Goal: Book appointment/travel/reservation

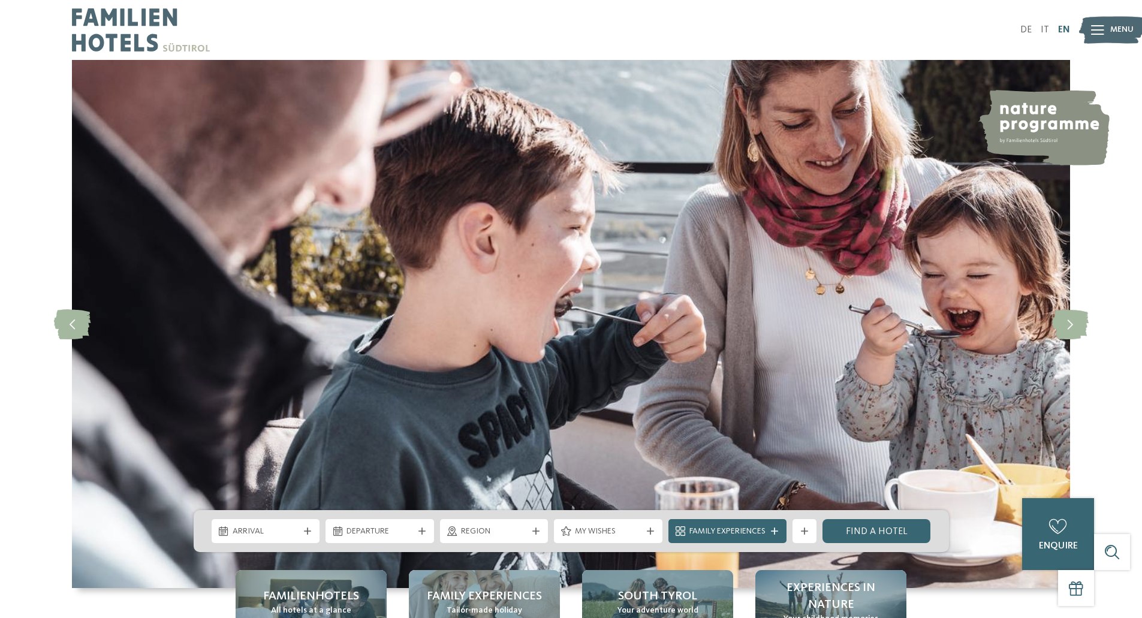
click at [1063, 32] on link "EN" at bounding box center [1064, 30] width 12 height 10
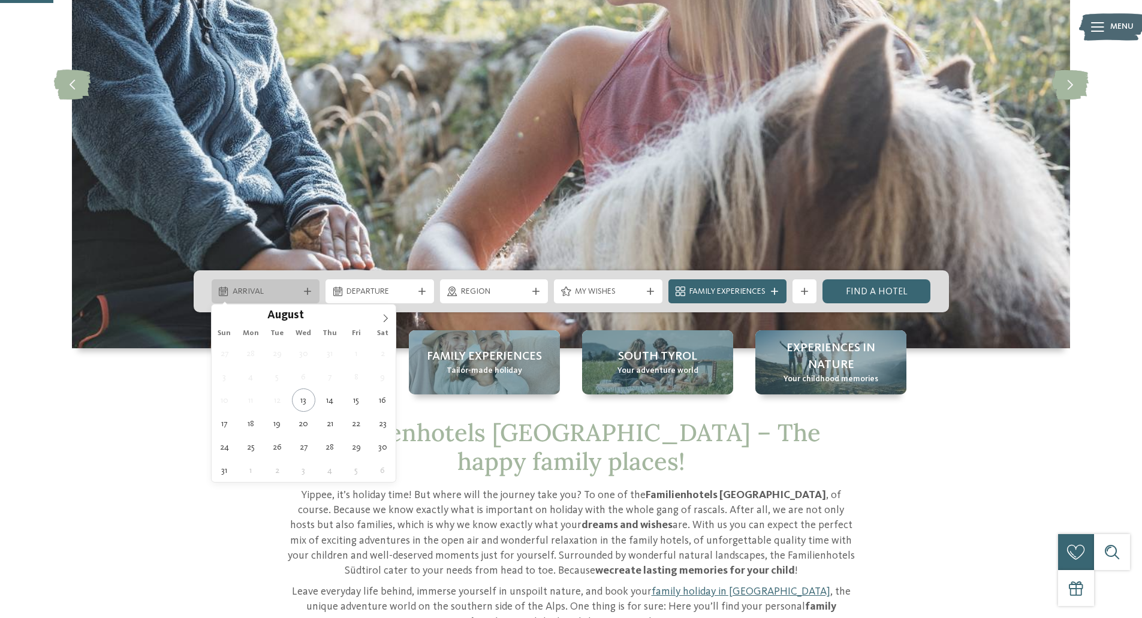
click at [290, 297] on span "Arrival" at bounding box center [266, 292] width 67 height 12
click at [392, 321] on span at bounding box center [385, 315] width 20 height 20
click at [391, 321] on span at bounding box center [385, 315] width 20 height 20
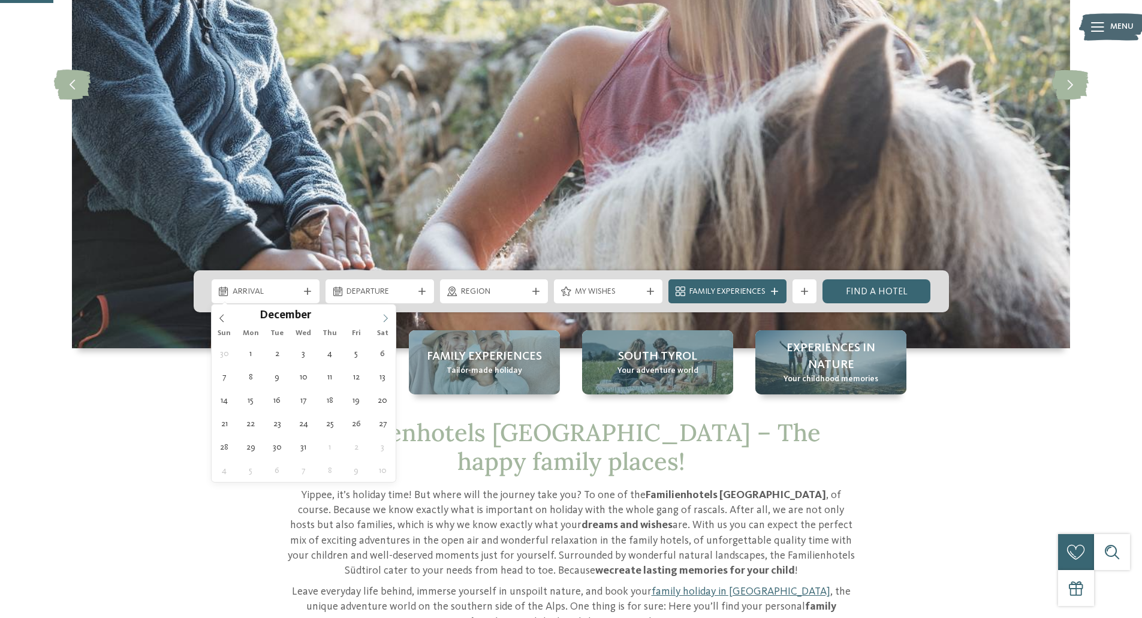
type input "****"
click at [391, 321] on span at bounding box center [385, 315] width 20 height 20
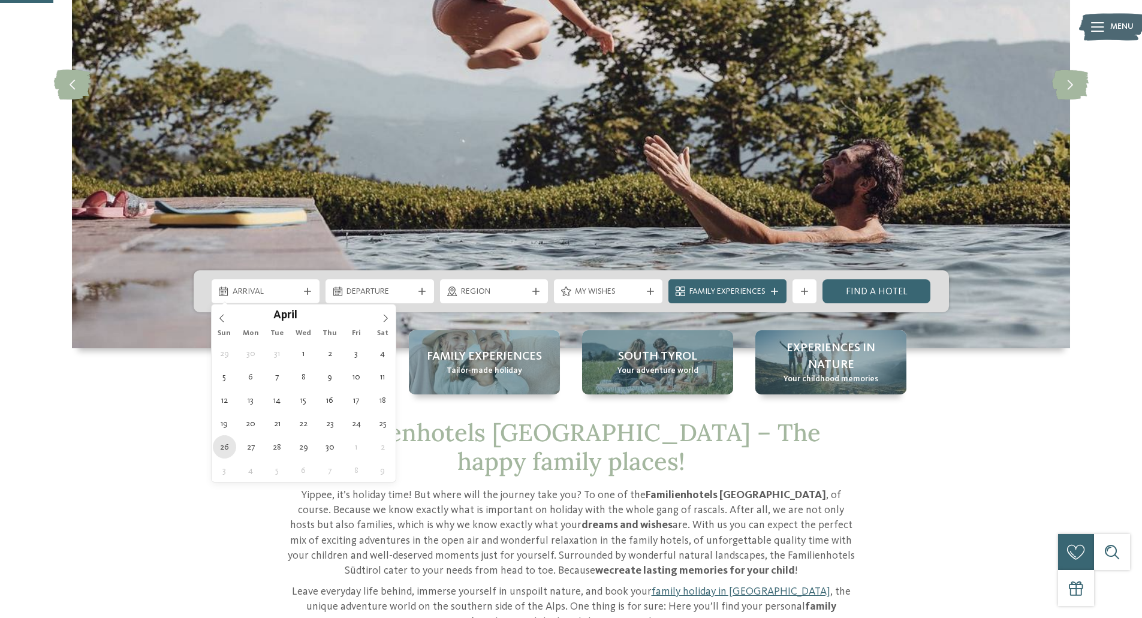
type div "26.04.2026"
type input "****"
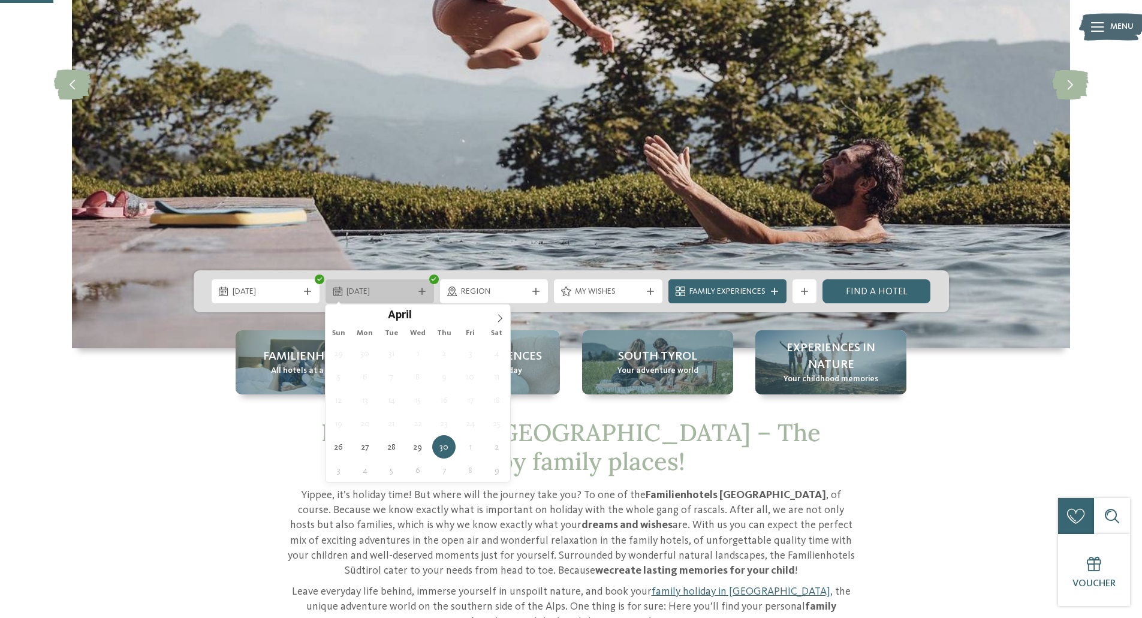
click at [391, 291] on span "30.04.2026" at bounding box center [380, 292] width 67 height 12
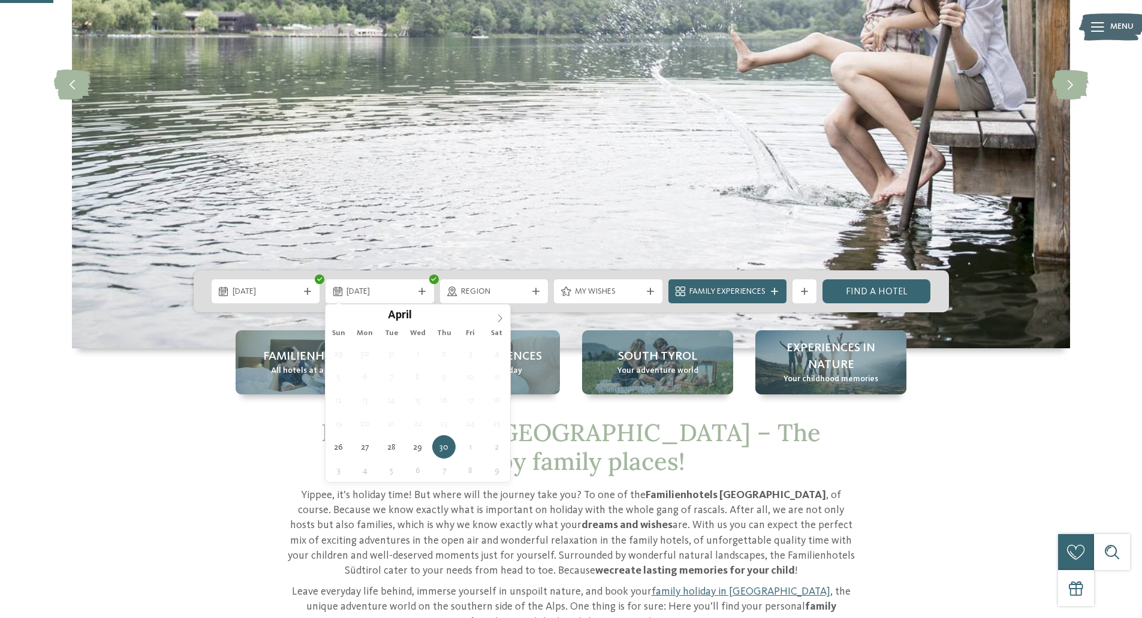
click at [500, 323] on span at bounding box center [500, 315] width 20 height 20
type div "03.05.2026"
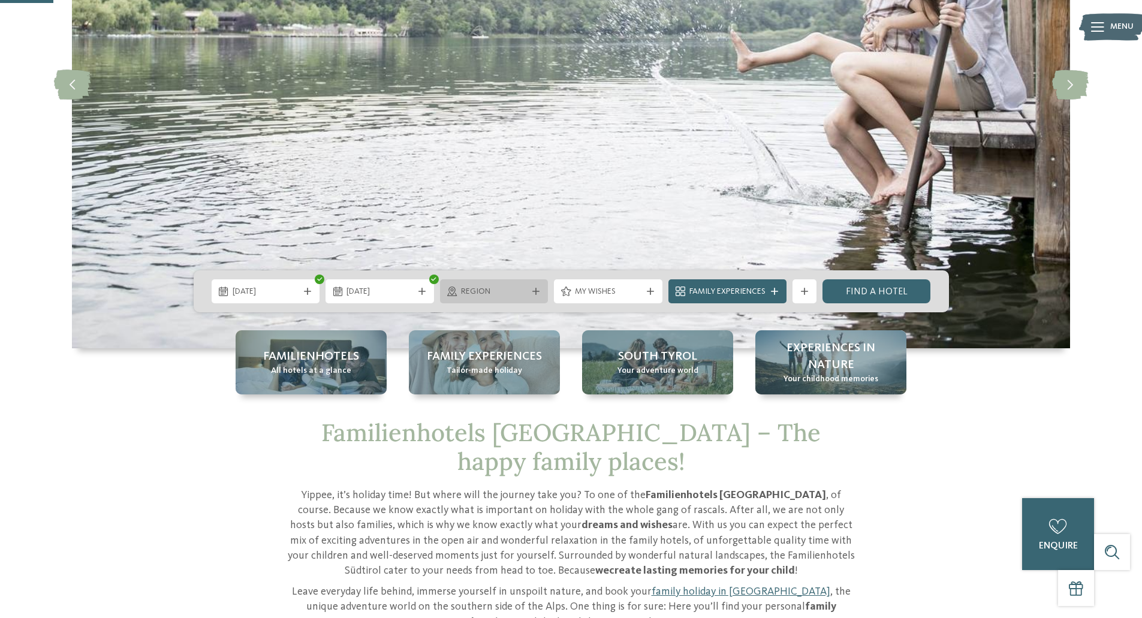
click at [487, 290] on span "Region" at bounding box center [494, 292] width 67 height 12
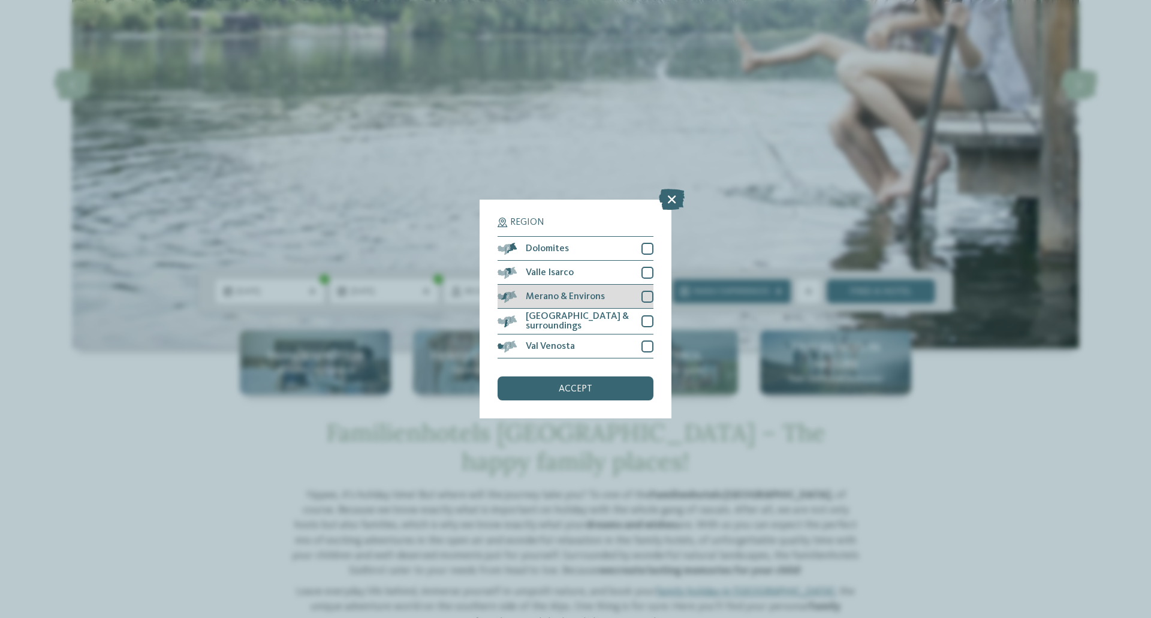
drag, startPoint x: 648, startPoint y: 245, endPoint x: 645, endPoint y: 289, distance: 44.5
click at [649, 245] on div at bounding box center [648, 249] width 12 height 12
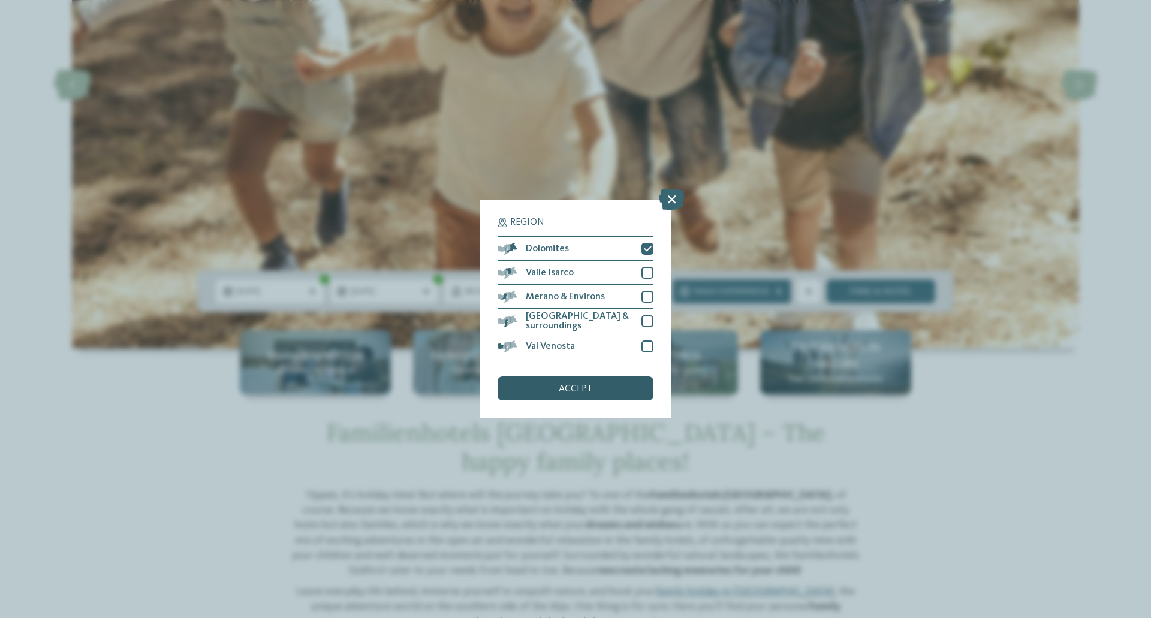
click at [601, 384] on div "accept" at bounding box center [576, 389] width 156 height 24
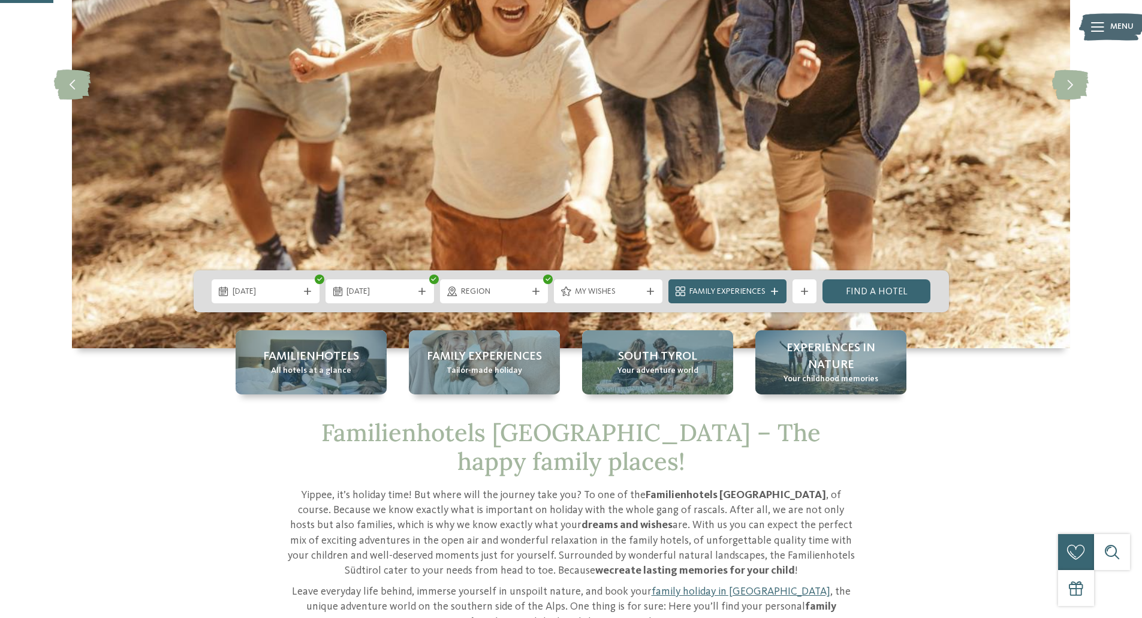
click at [633, 299] on div "My wishes" at bounding box center [608, 291] width 109 height 24
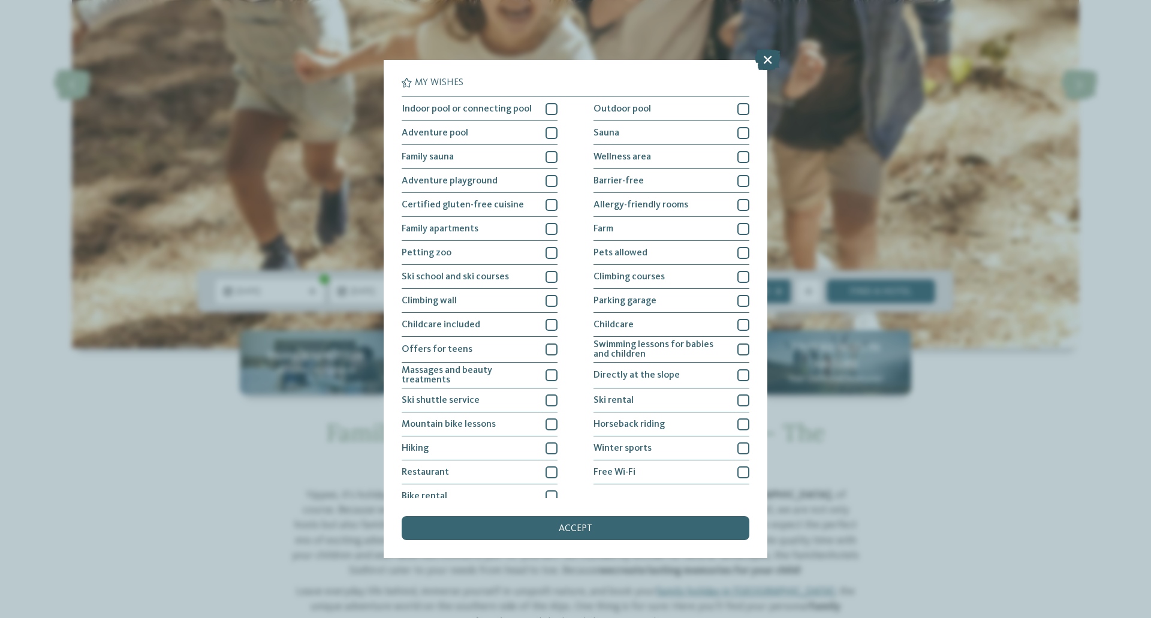
click at [761, 62] on icon at bounding box center [768, 59] width 26 height 21
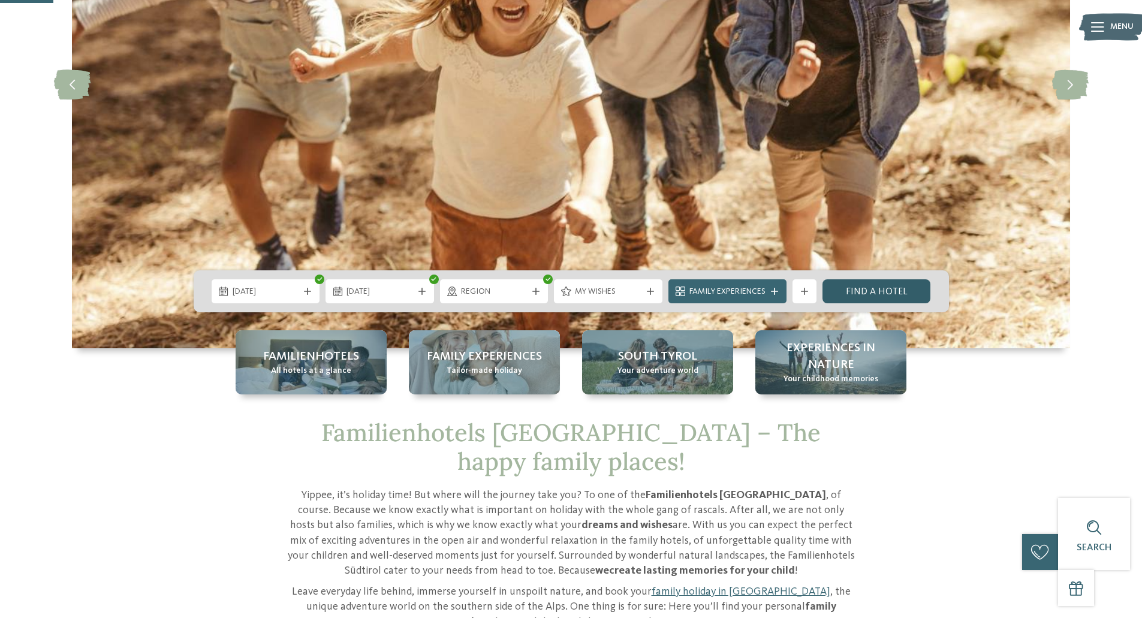
click at [845, 296] on link "Find a hotel" at bounding box center [877, 291] width 109 height 24
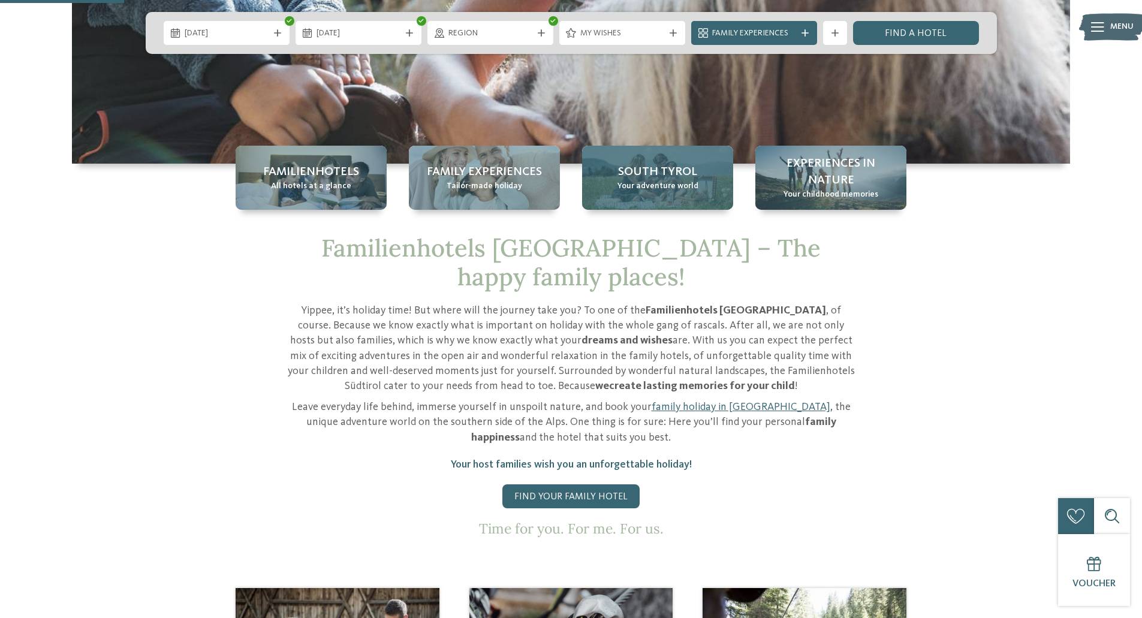
scroll to position [300, 0]
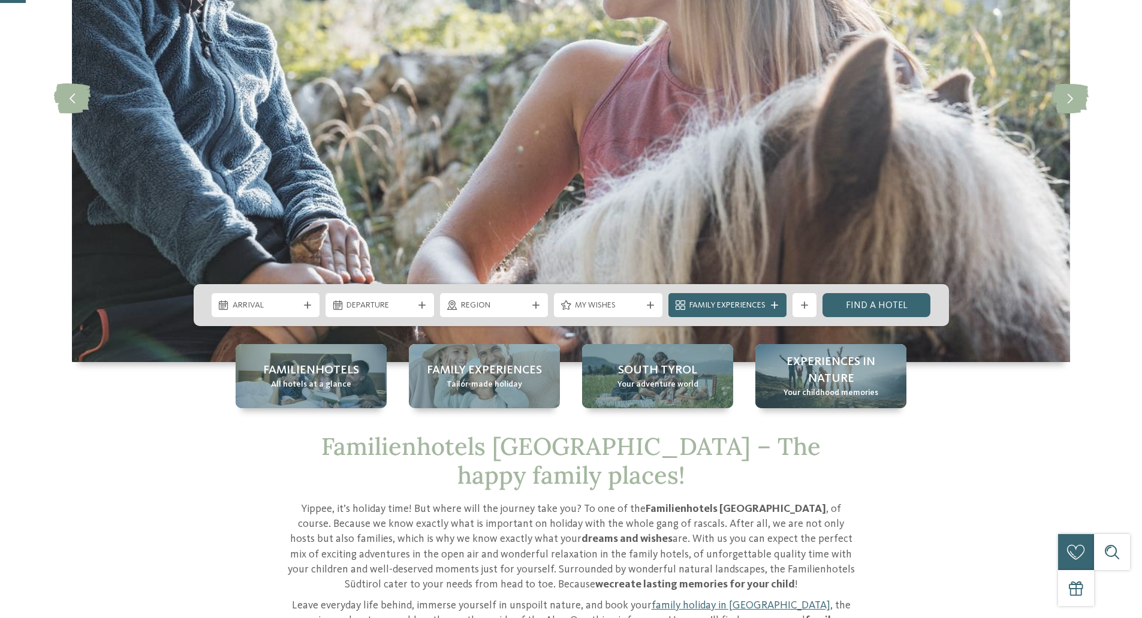
scroll to position [240, 0]
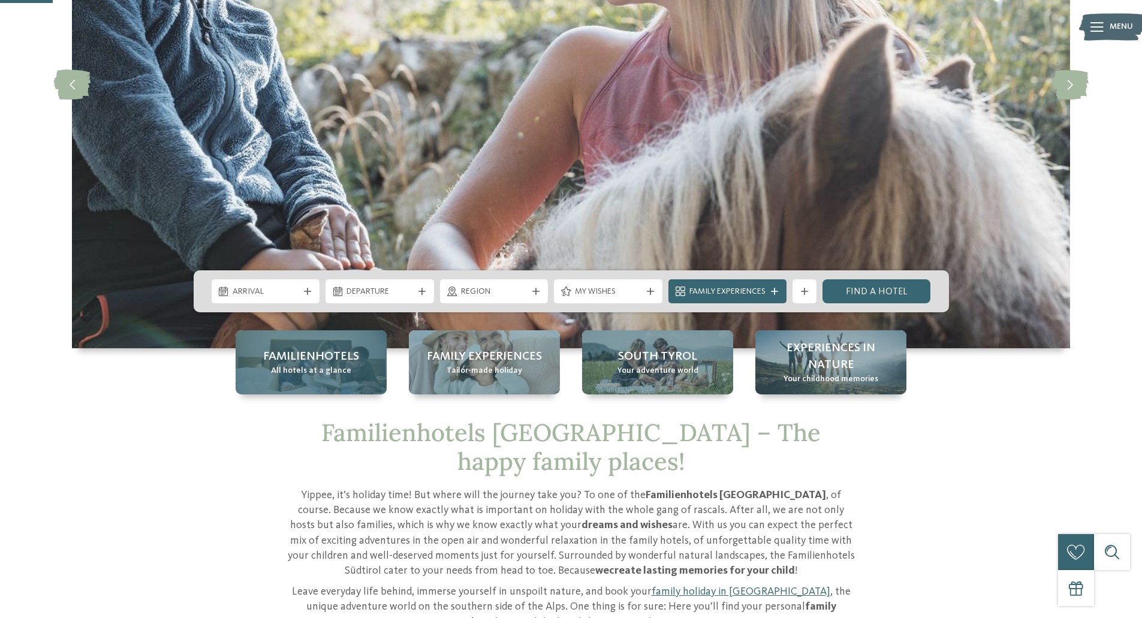
click at [285, 384] on div "Familienhotels All hotels at a glance" at bounding box center [311, 362] width 151 height 64
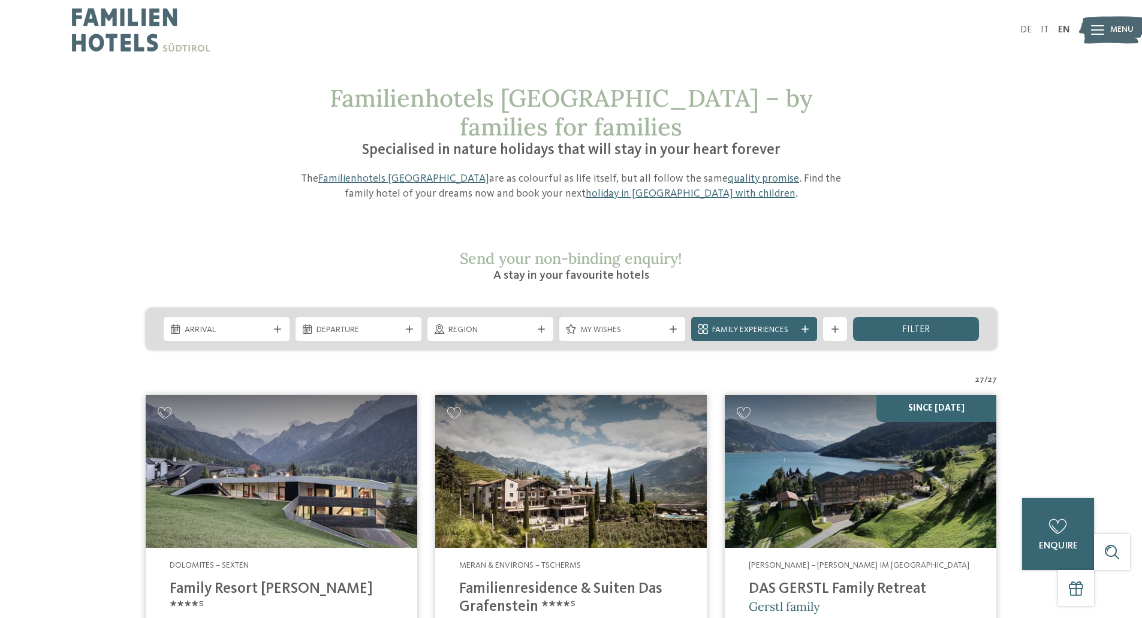
click at [492, 324] on span "Region" at bounding box center [491, 330] width 84 height 12
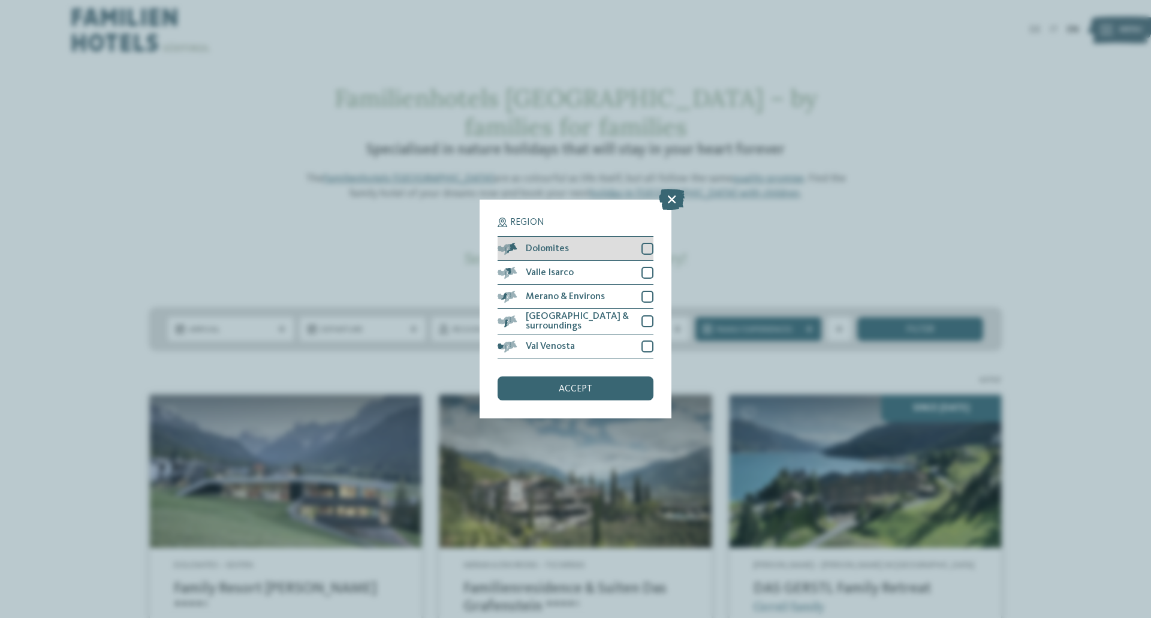
click at [649, 248] on div at bounding box center [648, 249] width 12 height 12
click at [616, 402] on div "Region Dolomites Valle Isarco" at bounding box center [576, 309] width 192 height 219
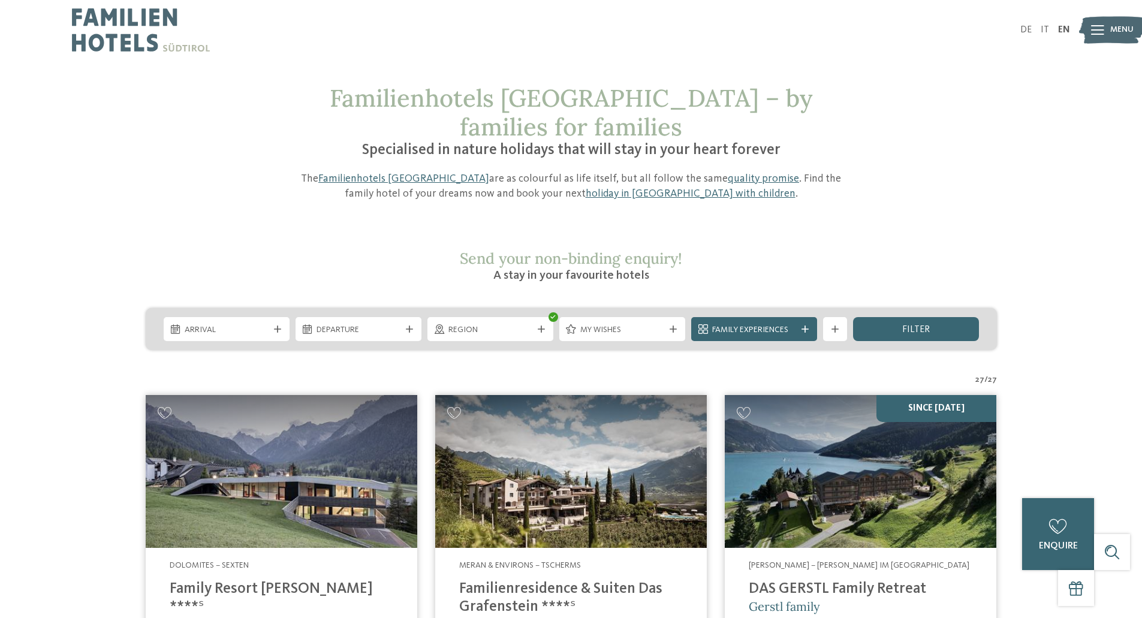
click at [615, 399] on img at bounding box center [571, 471] width 272 height 153
click at [946, 317] on div "filter" at bounding box center [916, 329] width 126 height 24
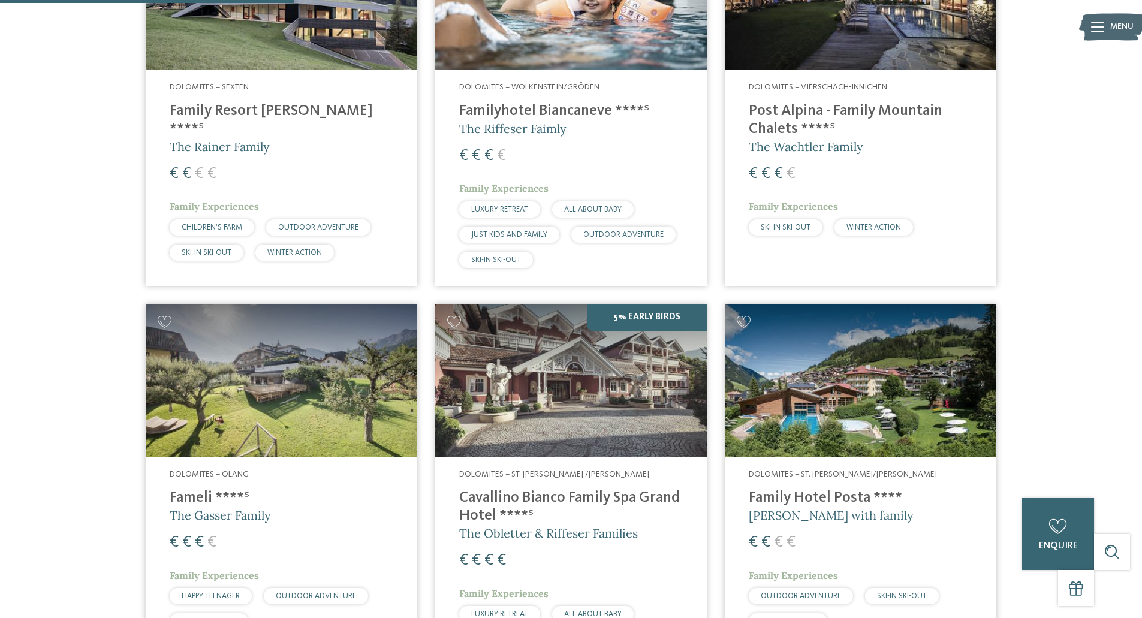
scroll to position [545, 0]
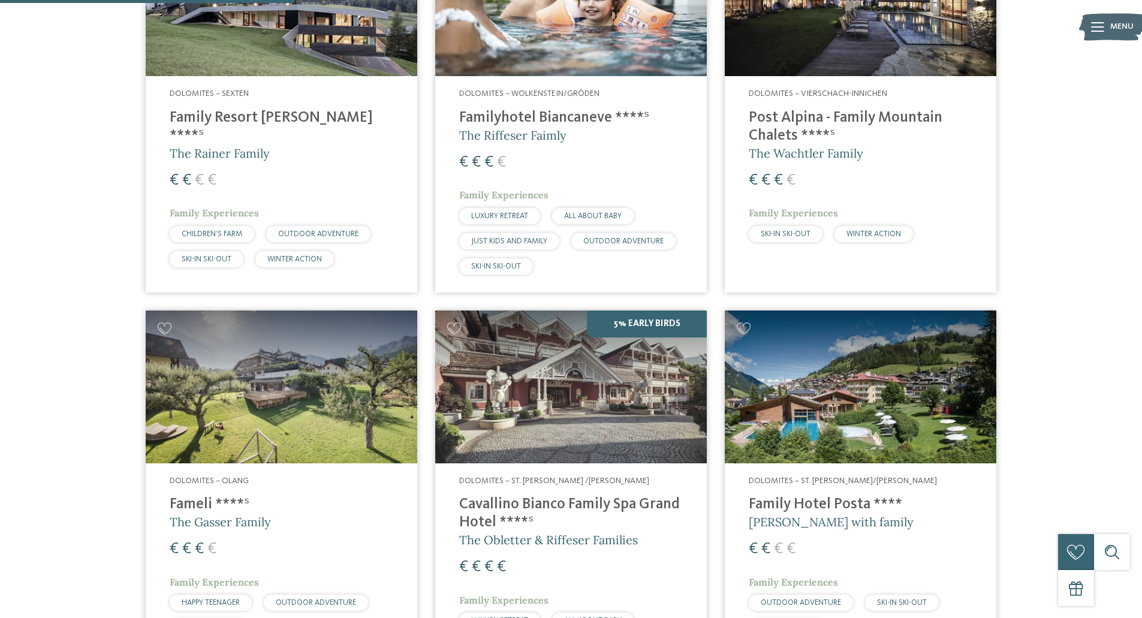
click at [278, 109] on h4 "Family Resort Rainer ****ˢ" at bounding box center [282, 127] width 224 height 36
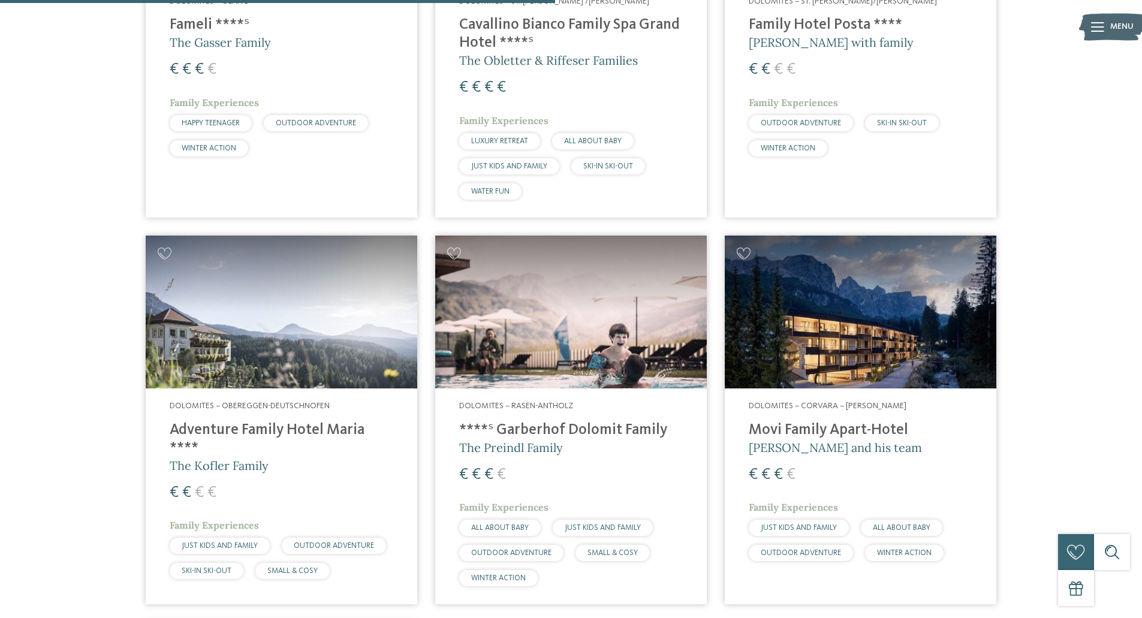
scroll to position [1504, 0]
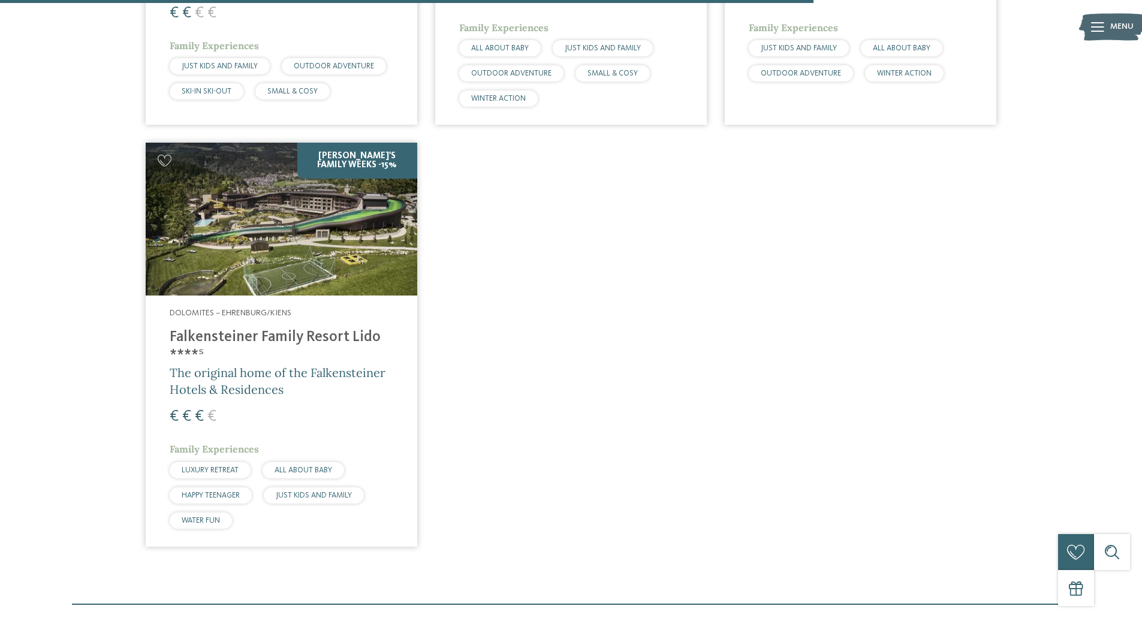
click at [319, 214] on img at bounding box center [282, 219] width 272 height 153
click at [306, 169] on img at bounding box center [282, 219] width 272 height 153
drag, startPoint x: 360, startPoint y: 133, endPoint x: 360, endPoint y: 140, distance: 7.2
click at [360, 143] on img at bounding box center [282, 219] width 272 height 153
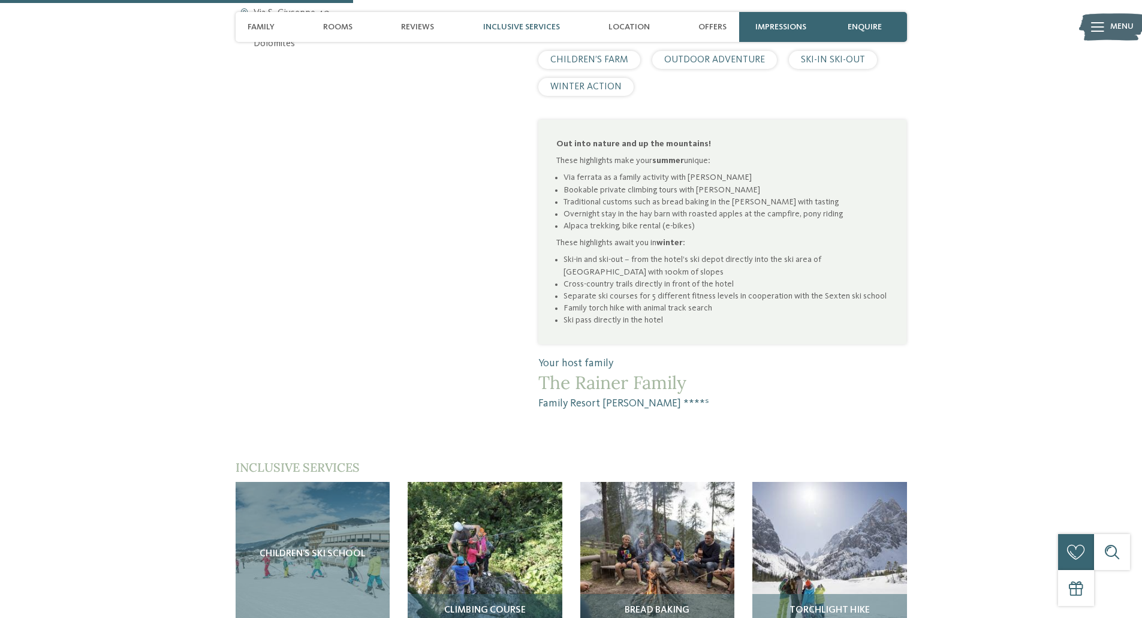
scroll to position [960, 0]
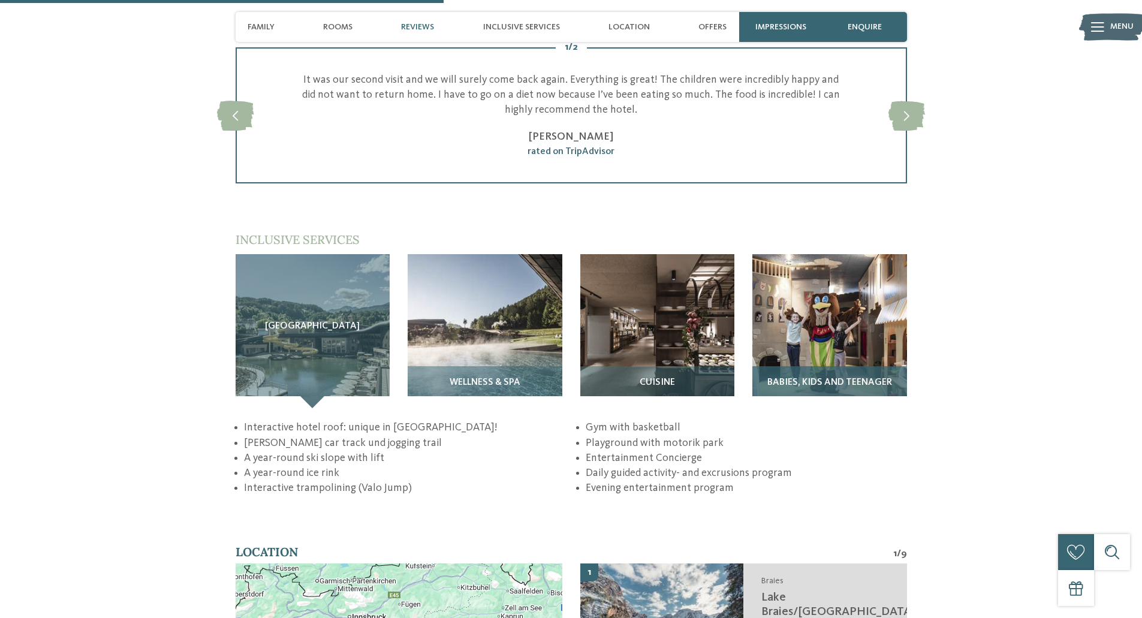
scroll to position [1919, 0]
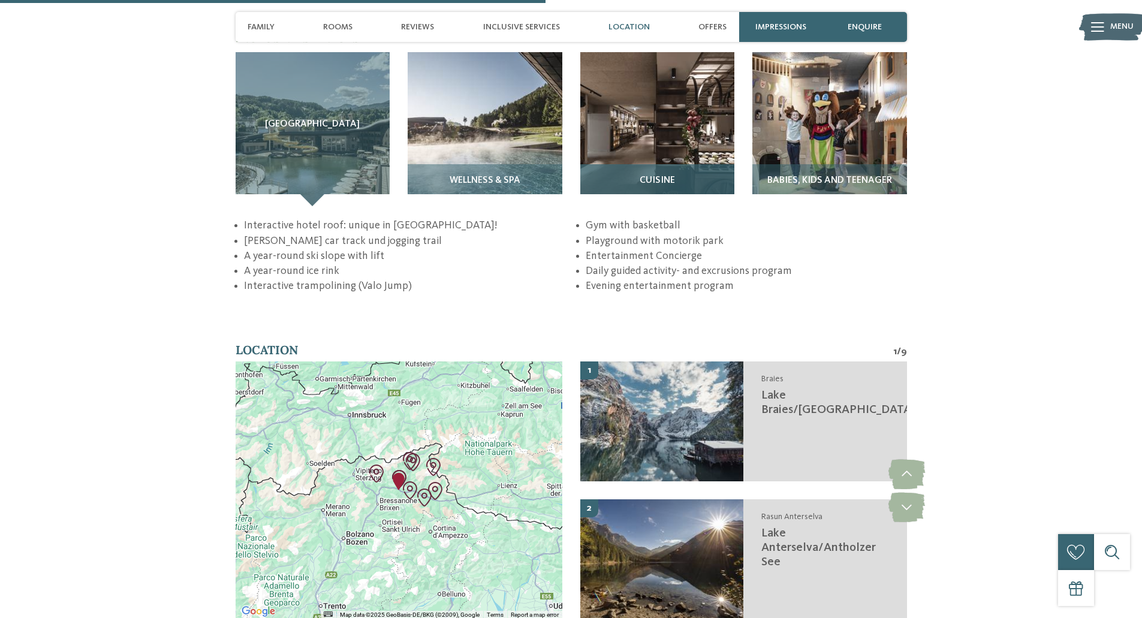
click at [691, 136] on img at bounding box center [658, 129] width 155 height 155
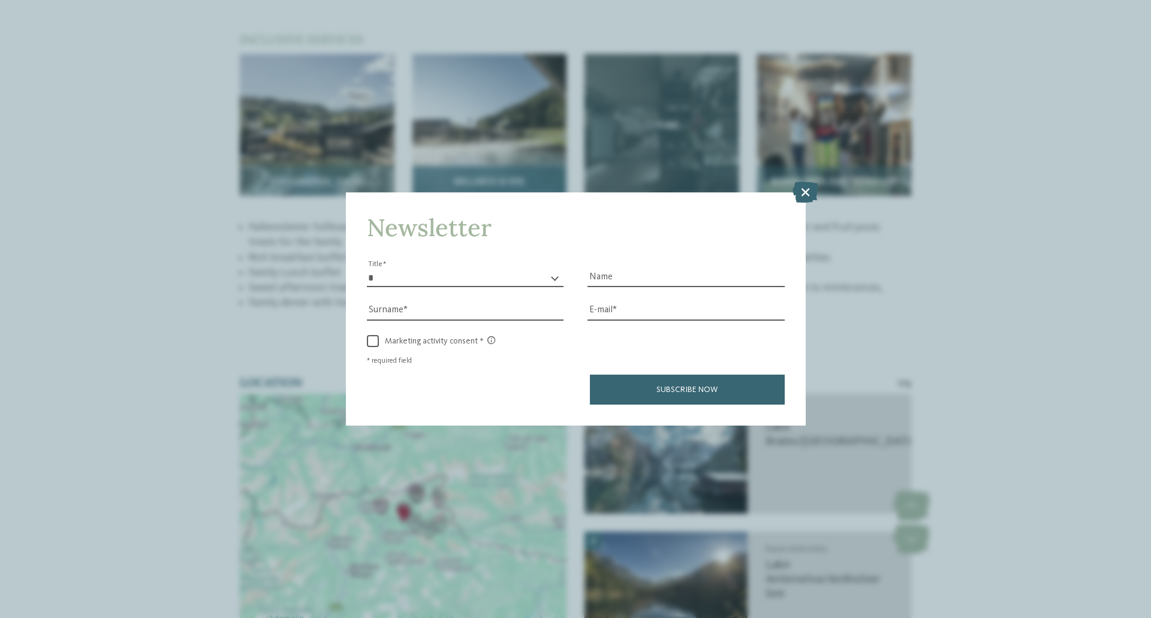
click at [463, 104] on div "Newsletter * ** ** ****** ** Title Name Surname E-mail link link" at bounding box center [575, 309] width 1151 height 618
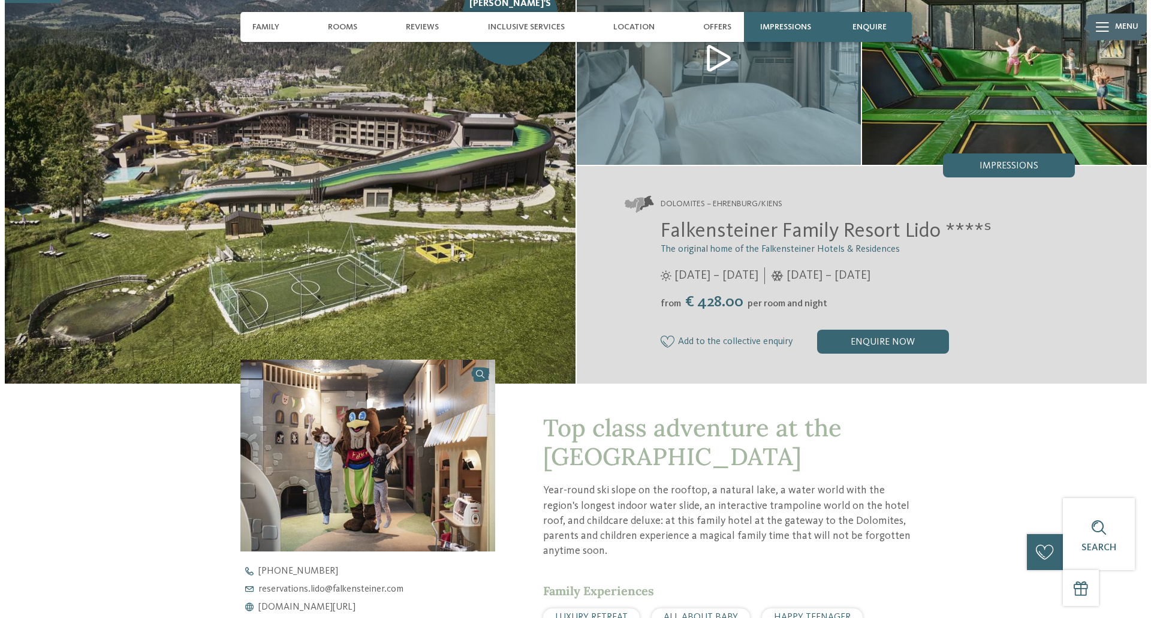
scroll to position [0, 0]
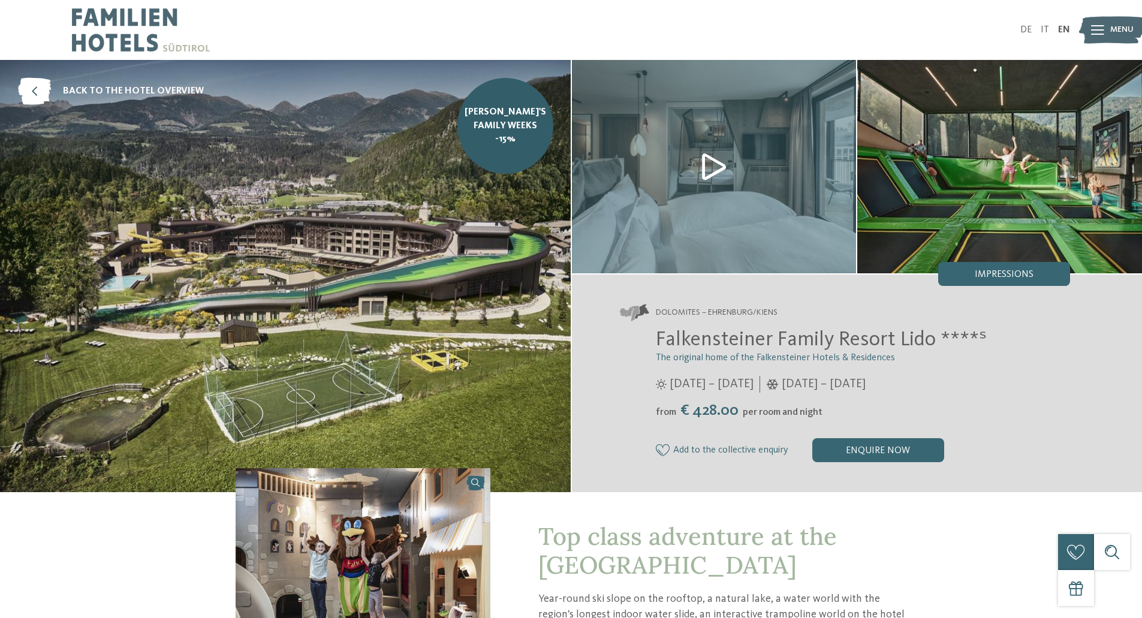
click at [706, 156] on img at bounding box center [714, 166] width 285 height 213
